Goal: Transaction & Acquisition: Obtain resource

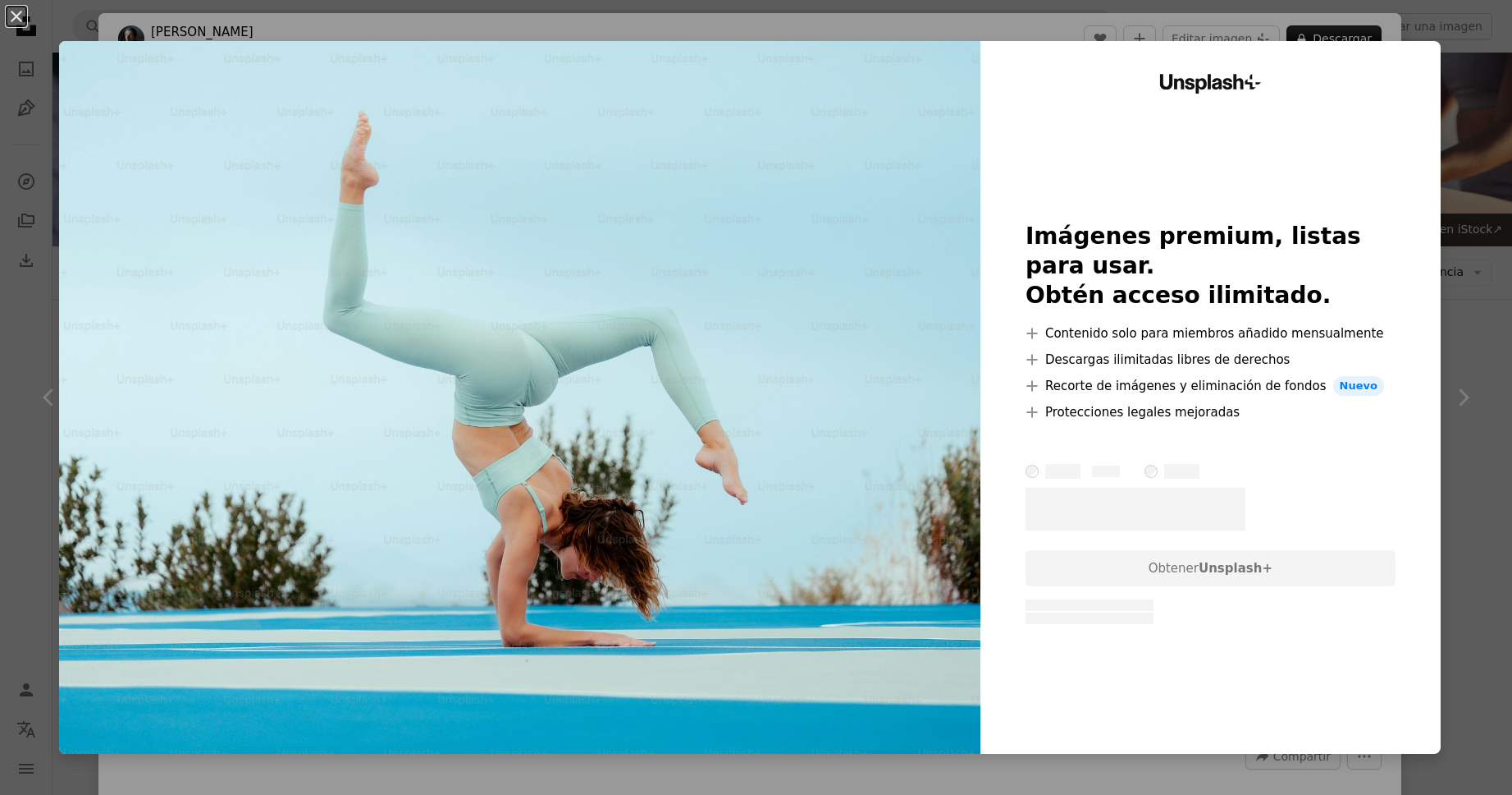
scroll to position [4395, 0]
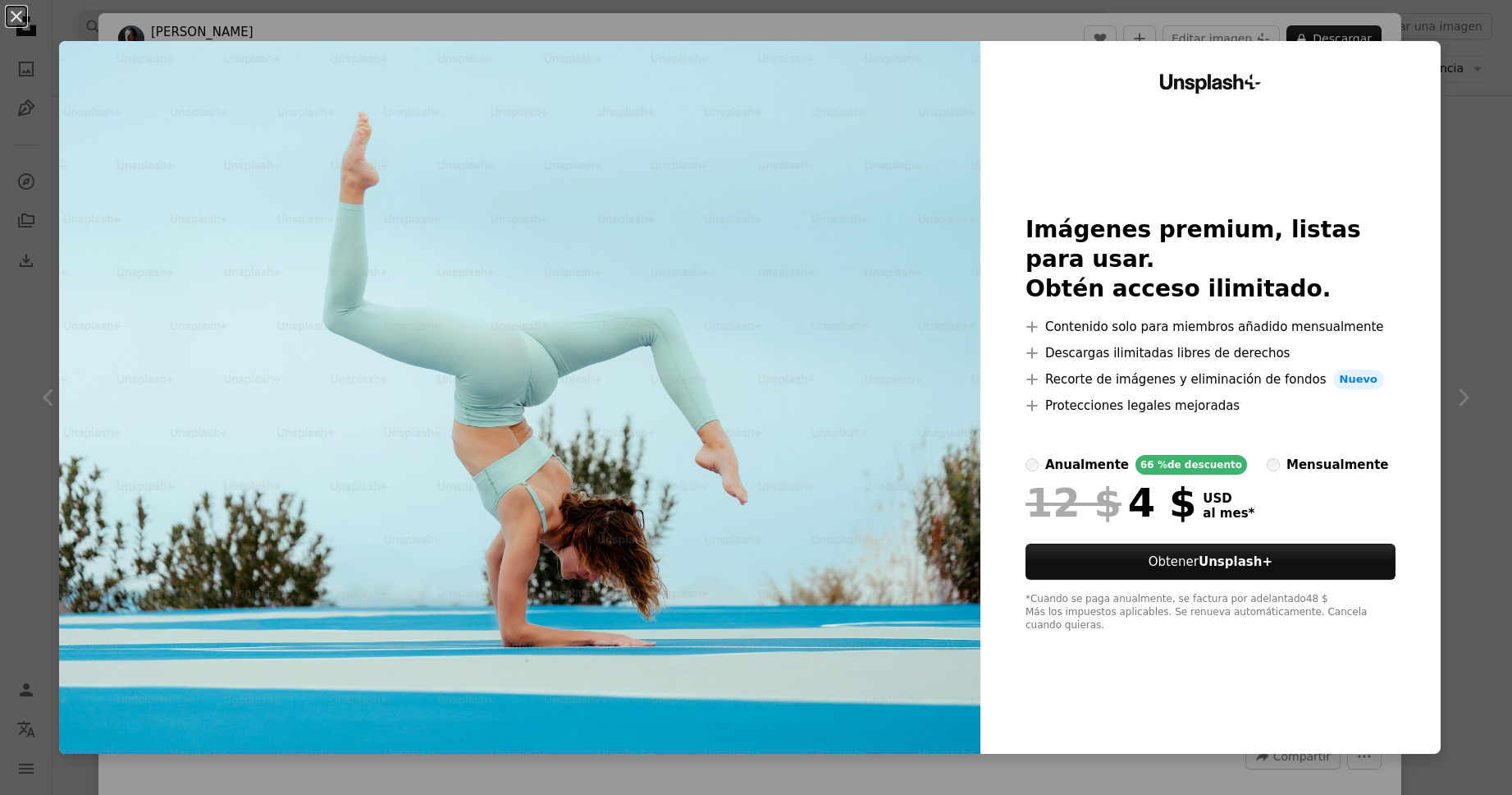
click at [1035, 95] on div "Unsplash+ Imágenes premium, listas para usar. Obtén acceso ilimitado. A plus si…" at bounding box center [1211, 397] width 461 height 712
click at [1417, 126] on div "Unsplash+ Imágenes premium, listas para usar. Obtén acceso ilimitado. A plus si…" at bounding box center [1211, 397] width 461 height 712
click at [1487, 179] on div "An X shape Unsplash+ Imágenes premium, listas para usar. Obtén acceso ilimitado…" at bounding box center [756, 397] width 1512 height 795
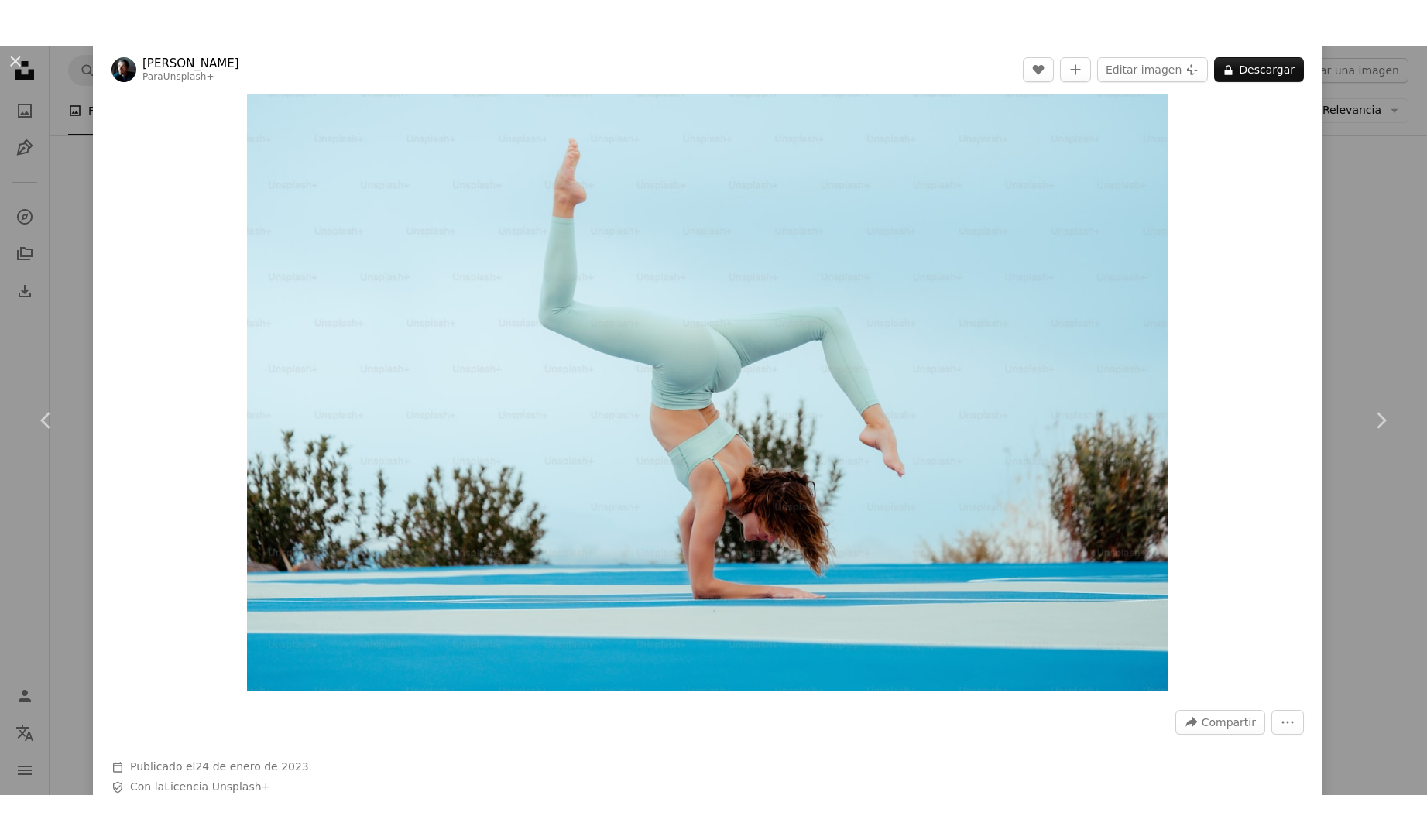
scroll to position [37, 0]
